Goal: Task Accomplishment & Management: Complete application form

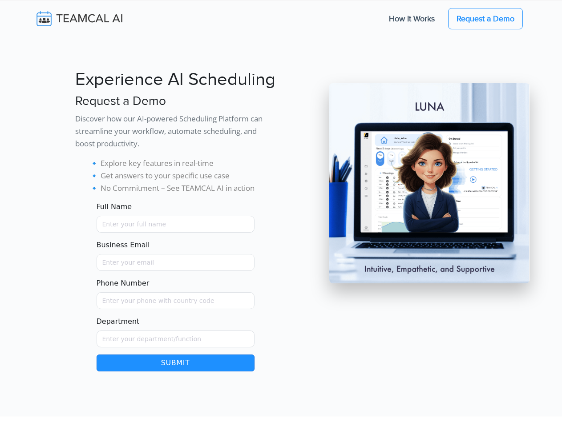
click at [175, 363] on button "Submit" at bounding box center [176, 363] width 158 height 17
